Goal: Task Accomplishment & Management: Complete application form

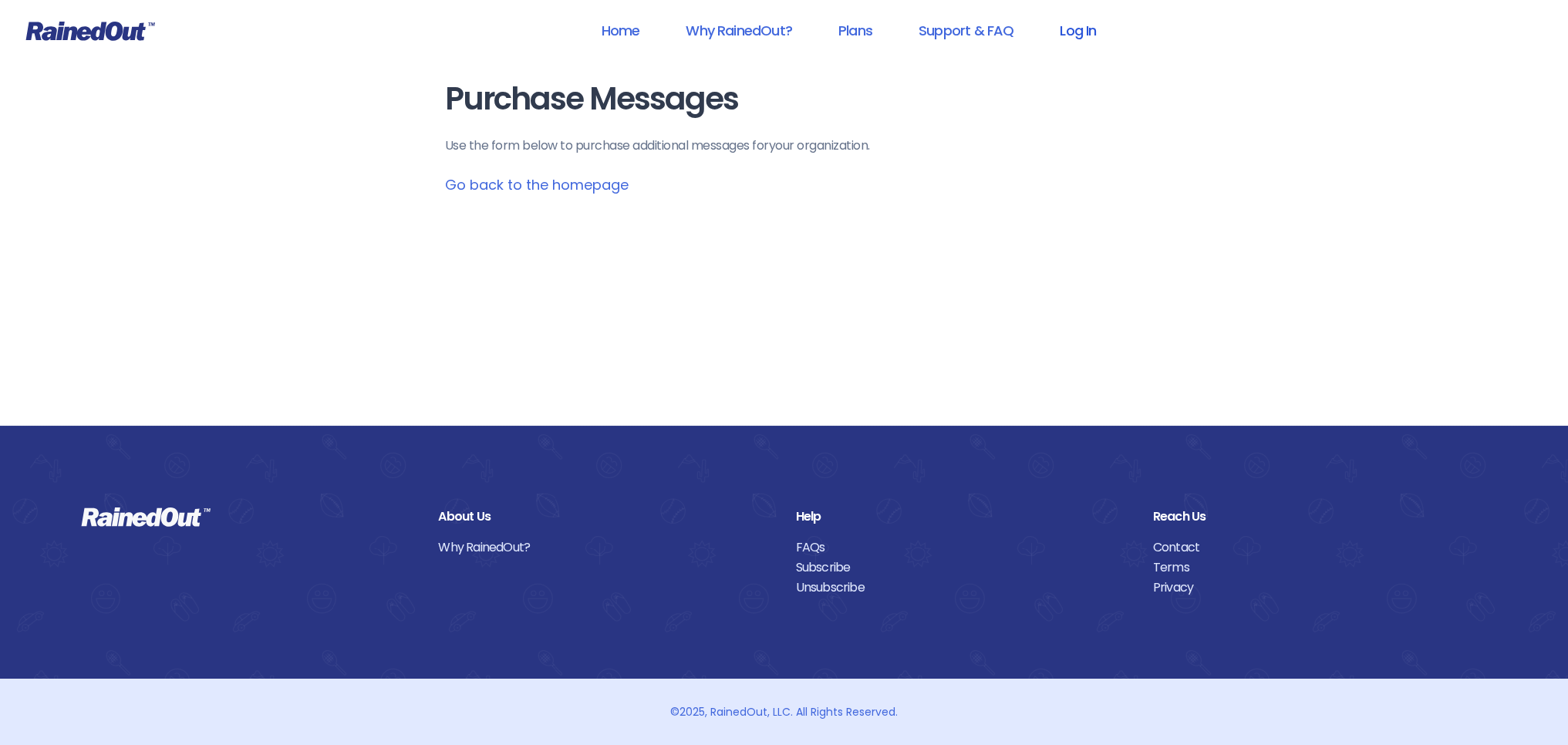
click at [1086, 37] on link "Log In" at bounding box center [1078, 30] width 76 height 35
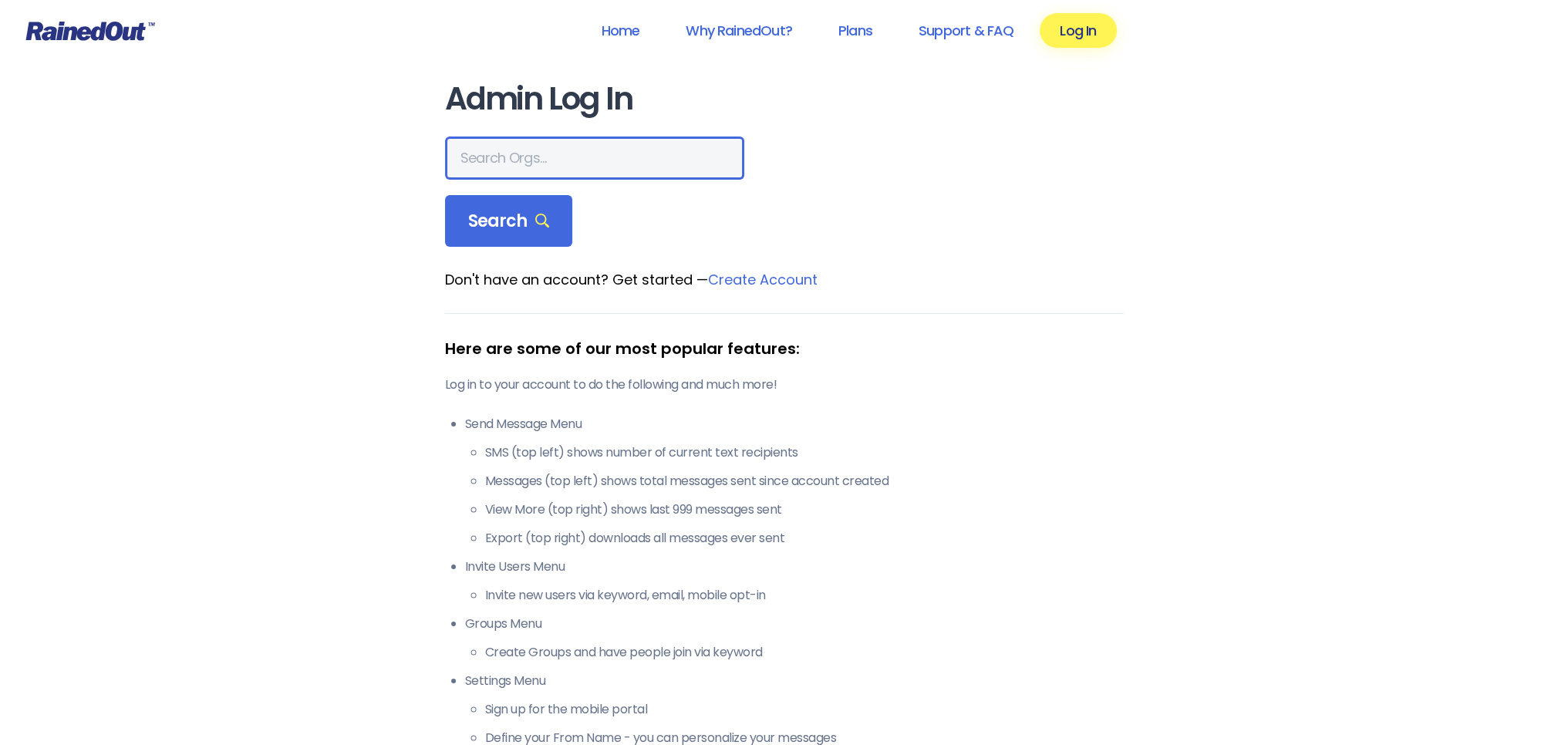
click at [514, 168] on input "text" at bounding box center [595, 157] width 299 height 43
type input "ltp [PERSON_NAME]"
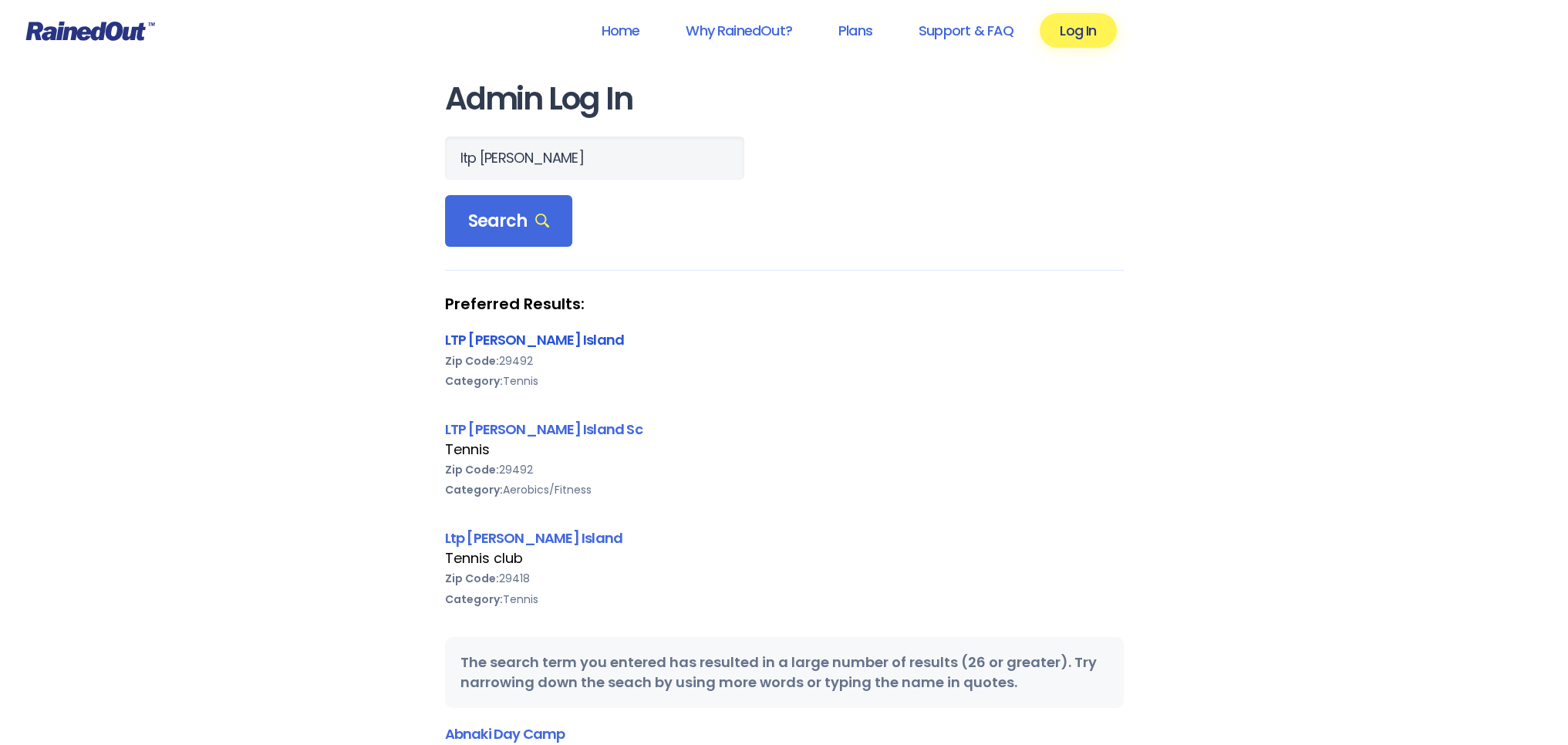
click at [515, 337] on link "LTP [PERSON_NAME] Island" at bounding box center [535, 339] width 179 height 19
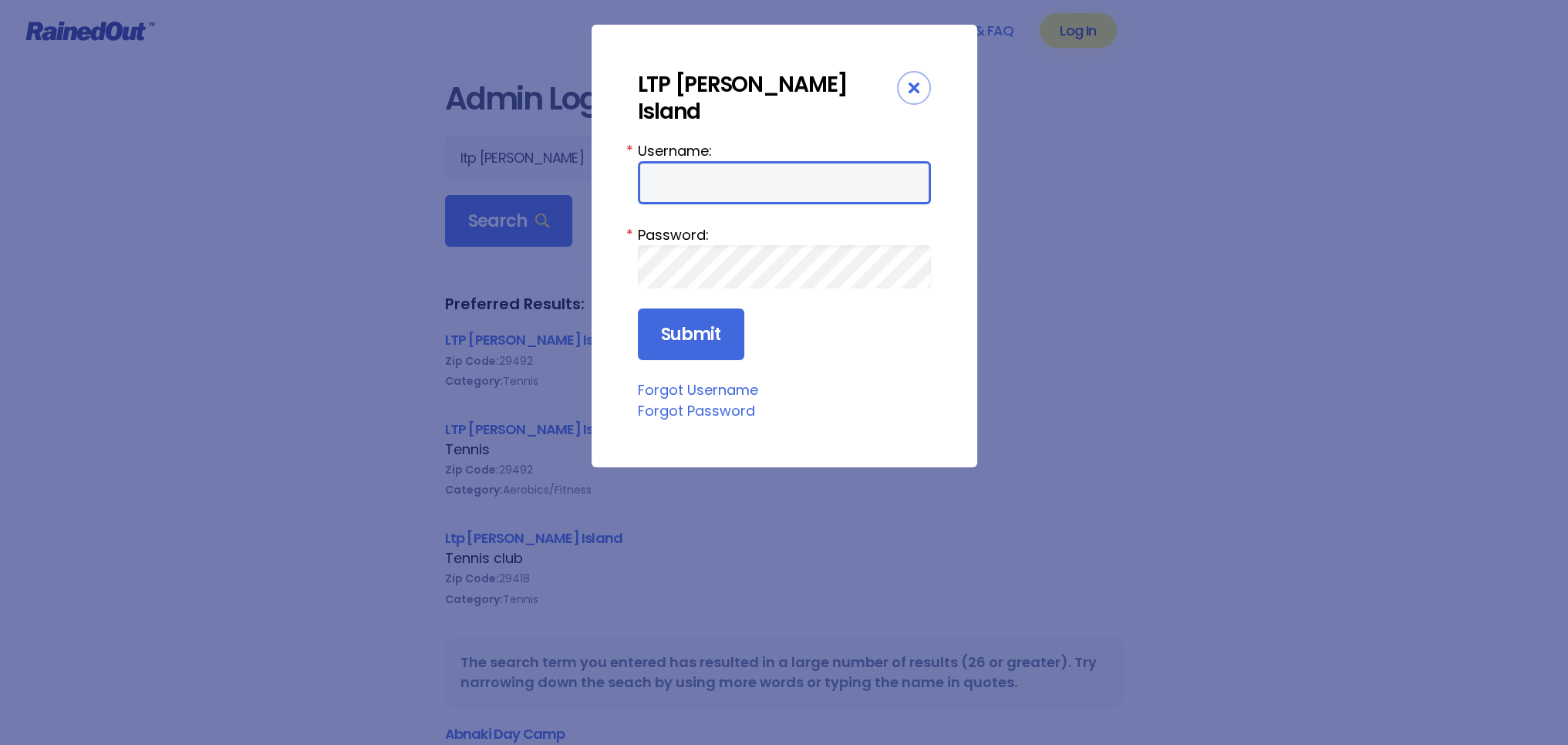
click at [681, 161] on input "Username:" at bounding box center [784, 182] width 293 height 43
type input "tennis"
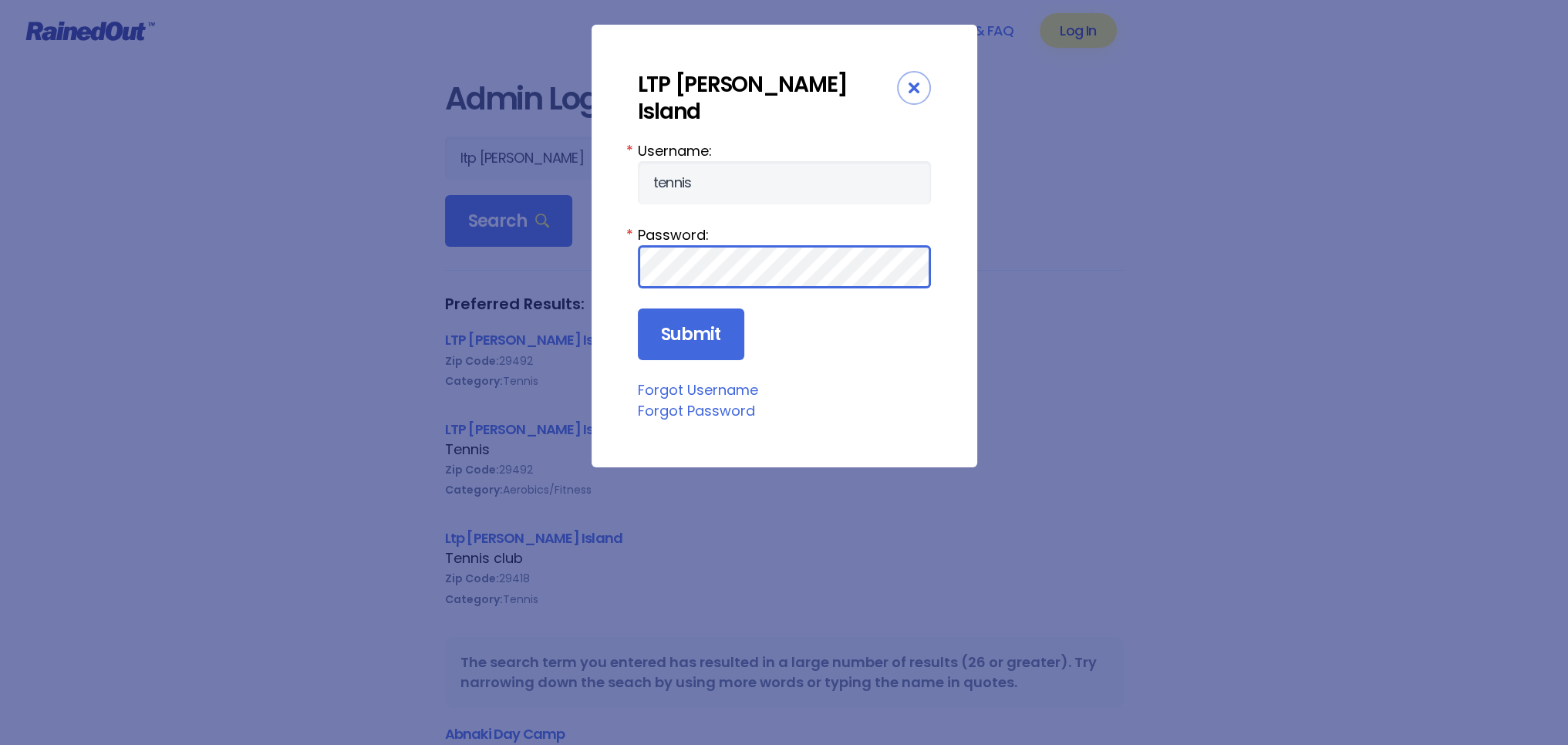
click at [638, 309] on input "Submit" at bounding box center [691, 334] width 107 height 52
